Goal: Task Accomplishment & Management: Complete application form

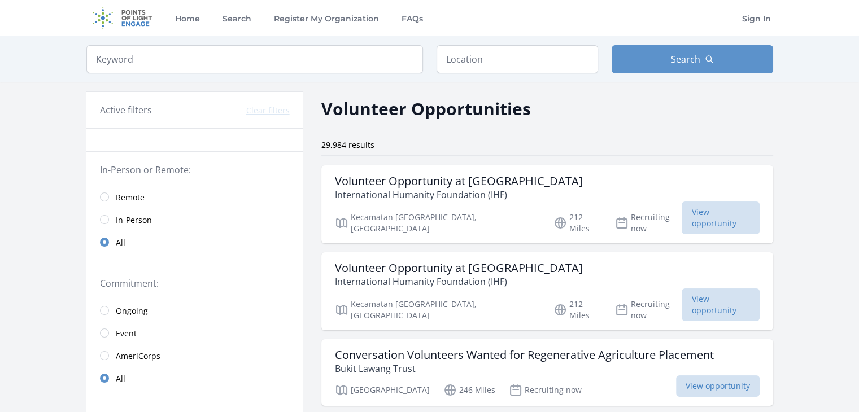
click at [132, 202] on span "Remote" at bounding box center [130, 197] width 29 height 11
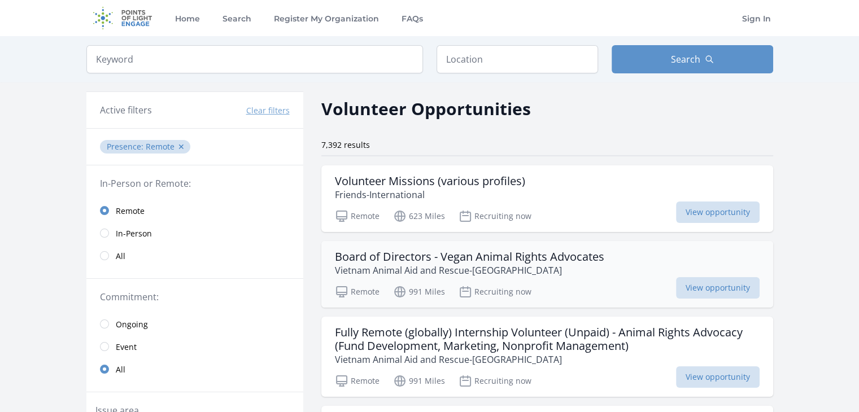
scroll to position [43, 0]
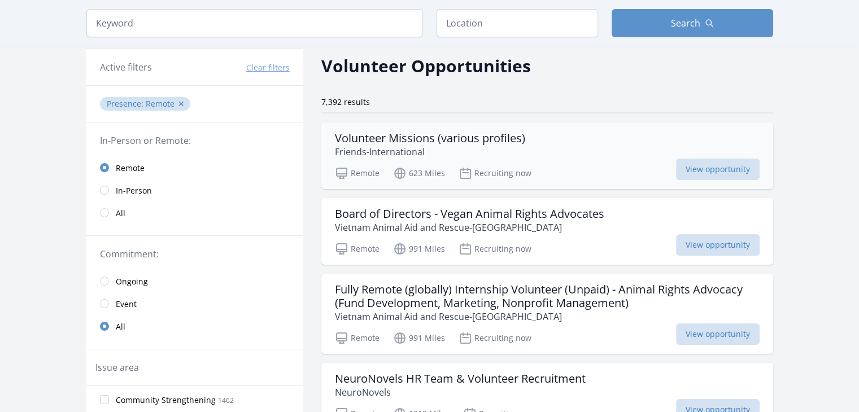
click at [390, 134] on h3 "Volunteer Missions (various profiles)" at bounding box center [430, 139] width 190 height 14
